Goal: Task Accomplishment & Management: Manage account settings

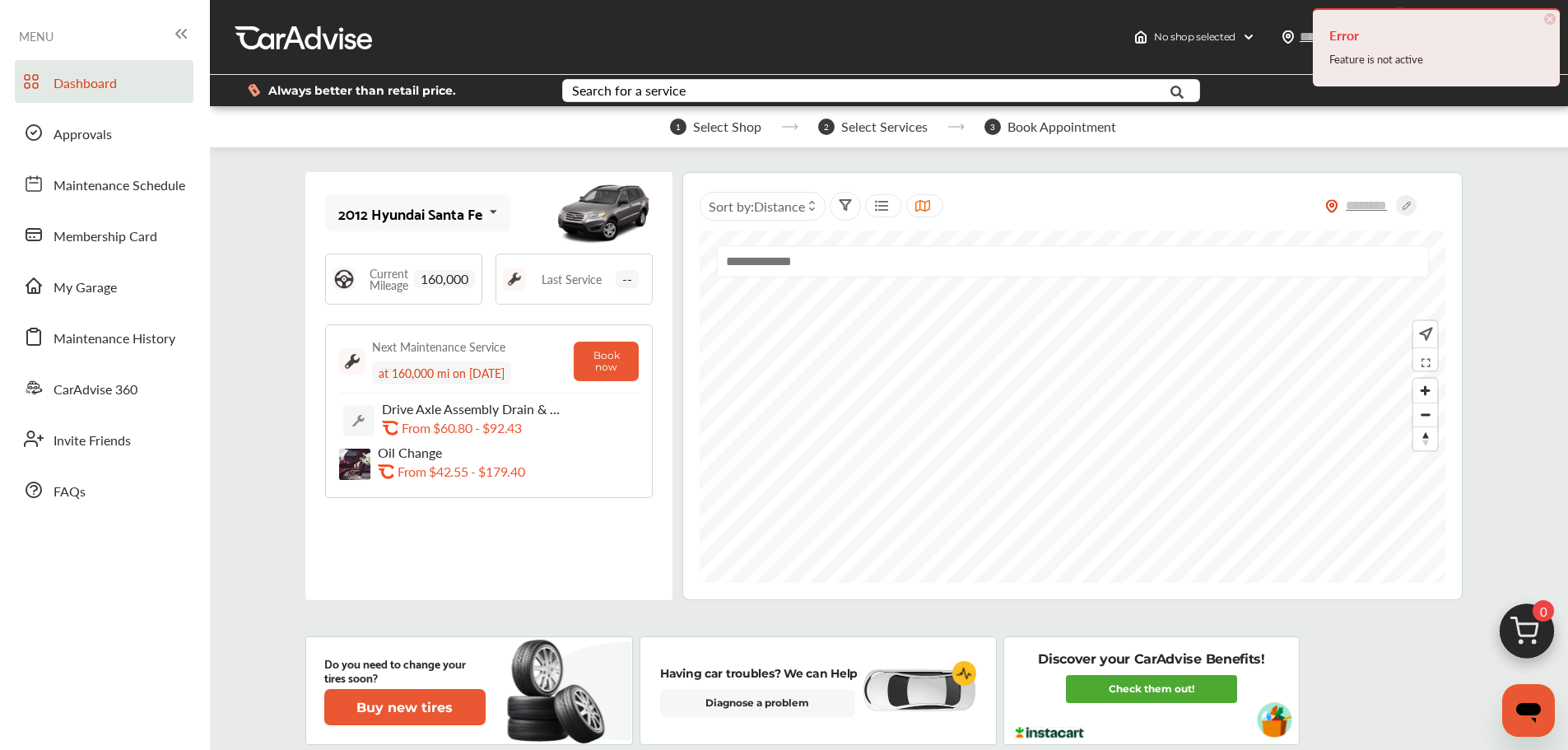
click at [1551, 19] on span "×" at bounding box center [1550, 19] width 11 height 11
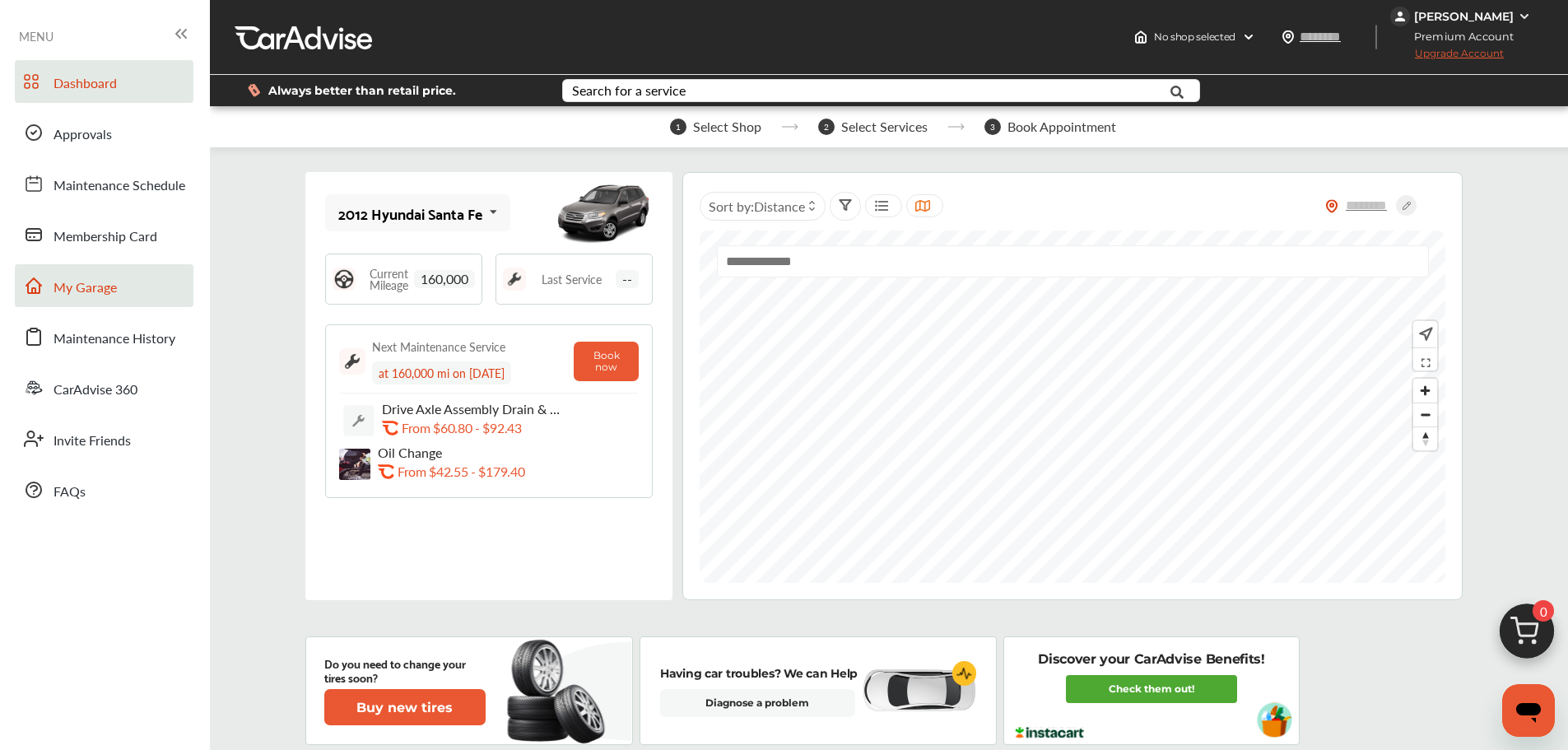
click at [100, 283] on span "My Garage" at bounding box center [85, 288] width 64 height 21
